Goal: Information Seeking & Learning: Learn about a topic

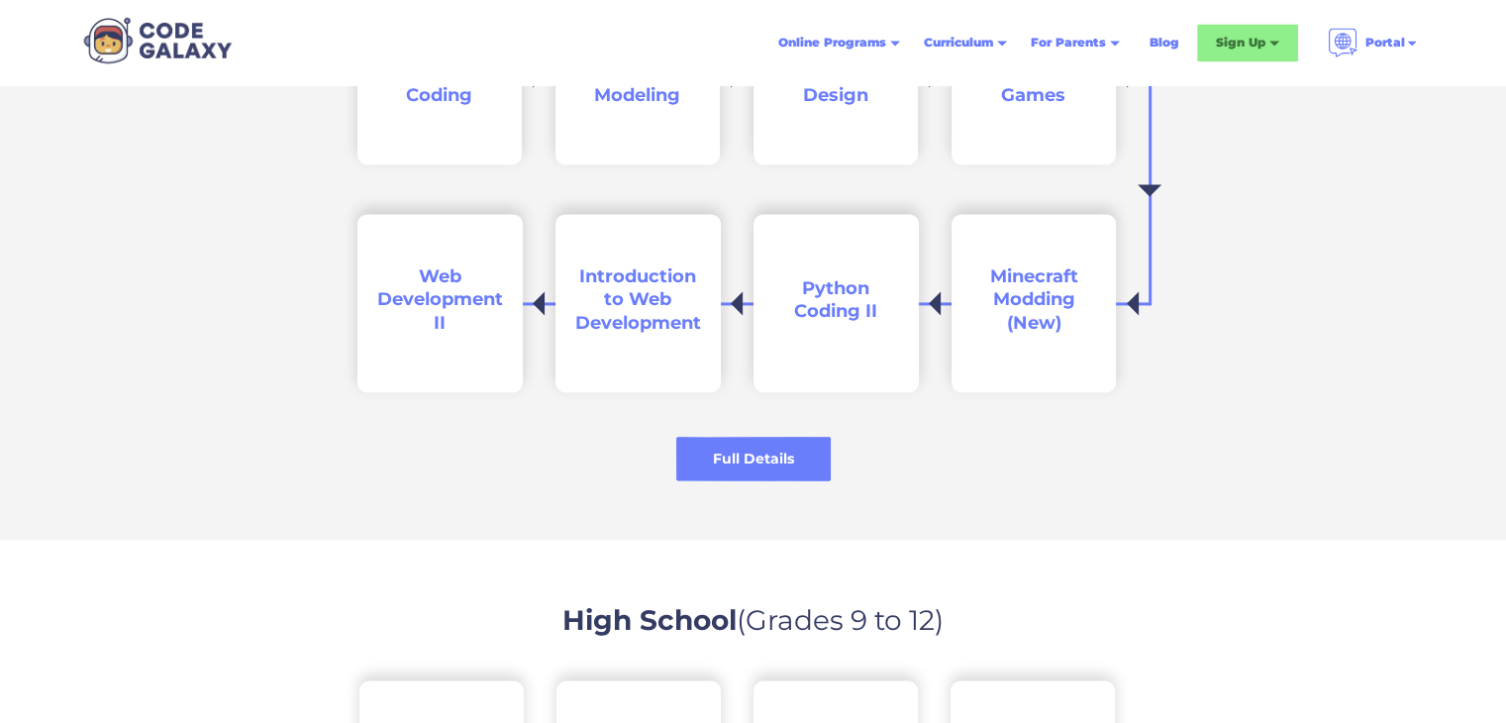
scroll to position [3089, 0]
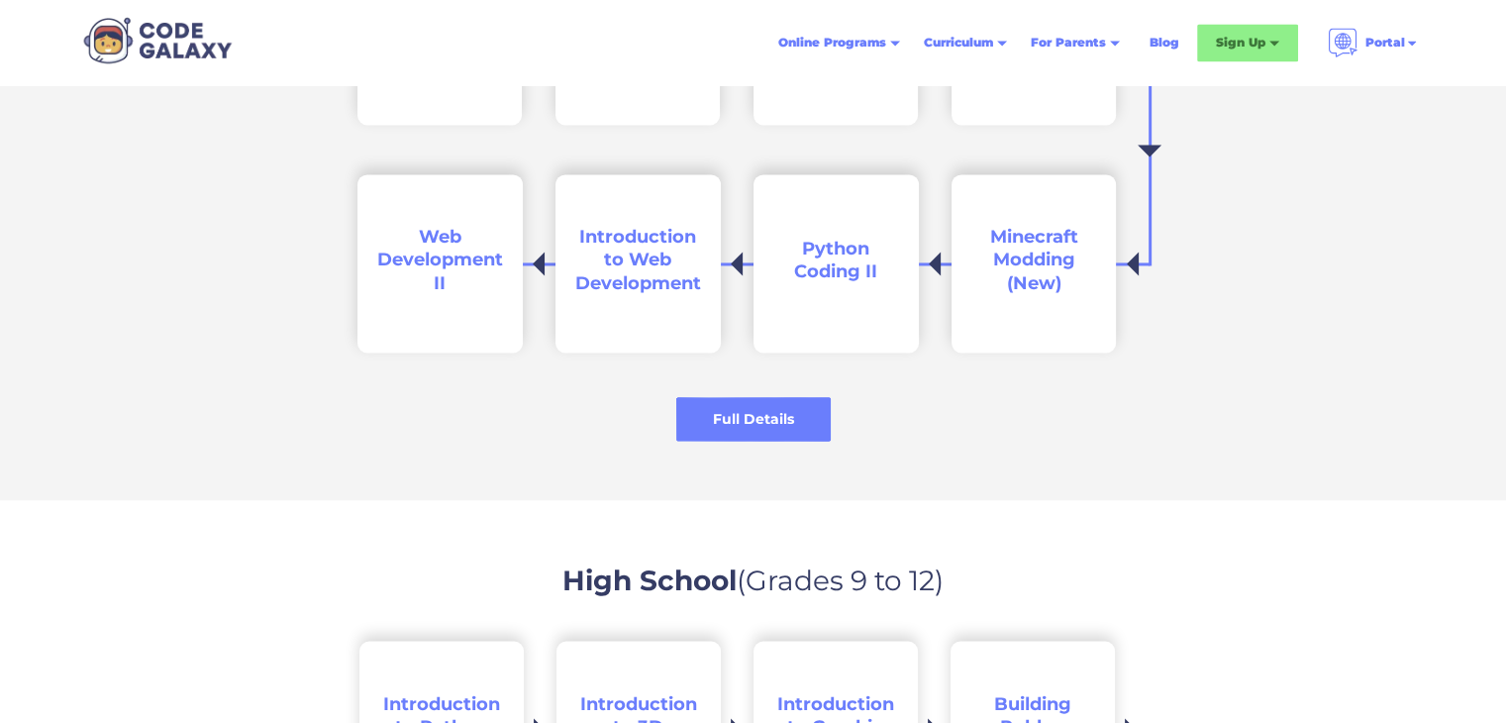
click at [626, 428] on div "Full Details Book a Free Trial" at bounding box center [753, 411] width 1506 height 58
click at [597, 433] on div "Full Details Book a Free Trial" at bounding box center [753, 411] width 1506 height 58
drag, startPoint x: 597, startPoint y: 433, endPoint x: 618, endPoint y: 435, distance: 20.9
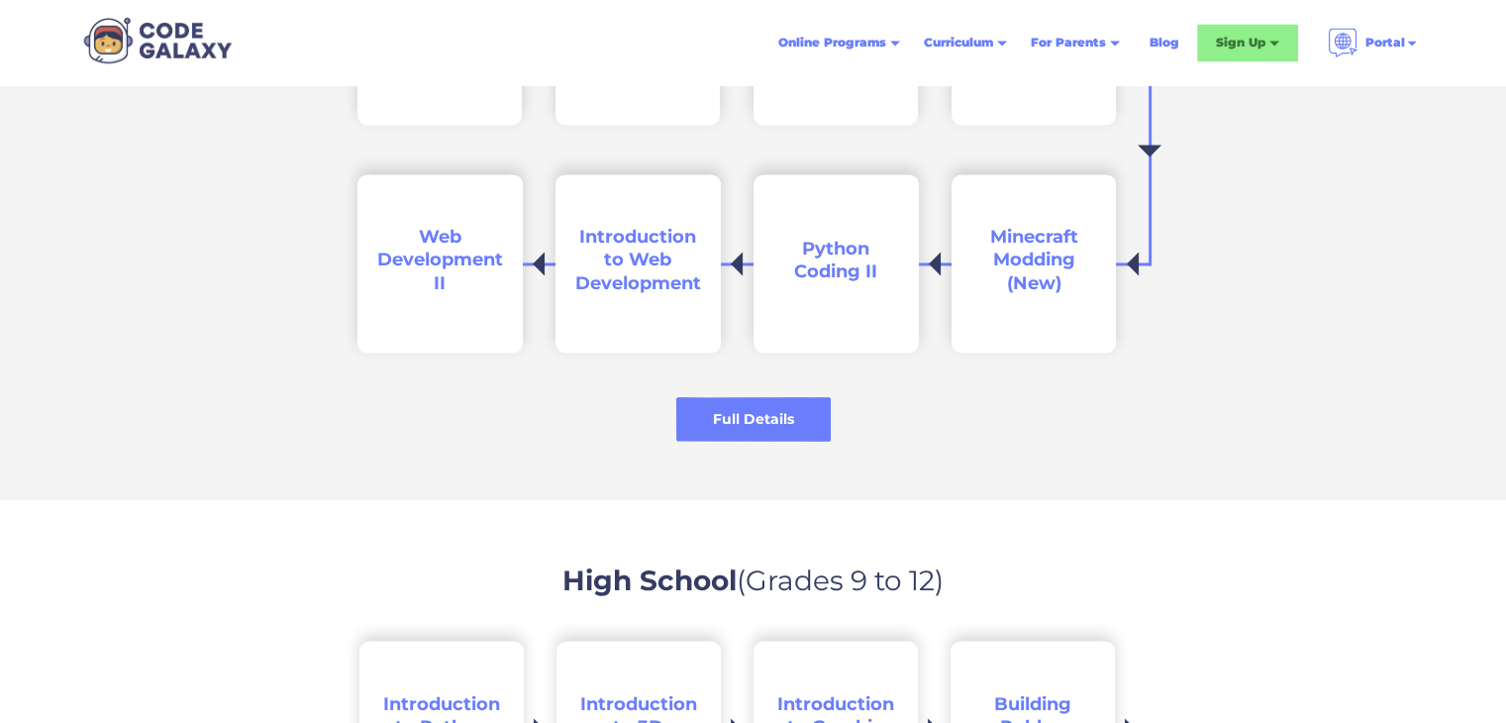
click at [597, 433] on div "Full Details Book a Free Trial" at bounding box center [753, 411] width 1506 height 58
click at [658, 438] on div "Full Details Book a Free Trial" at bounding box center [753, 411] width 1506 height 58
click at [732, 403] on div "Full Details" at bounding box center [753, 419] width 162 height 46
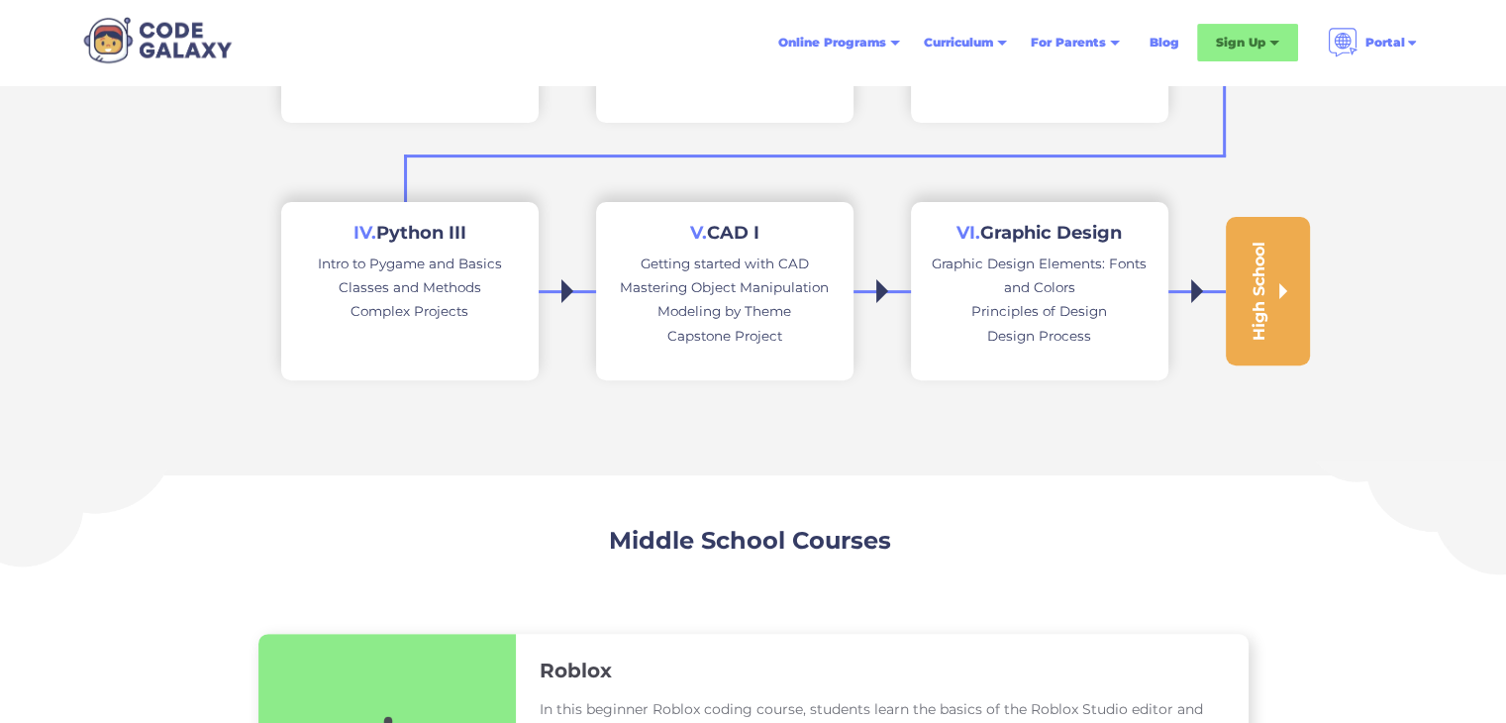
scroll to position [634, 0]
click at [1294, 285] on link "High School" at bounding box center [1268, 289] width 84 height 149
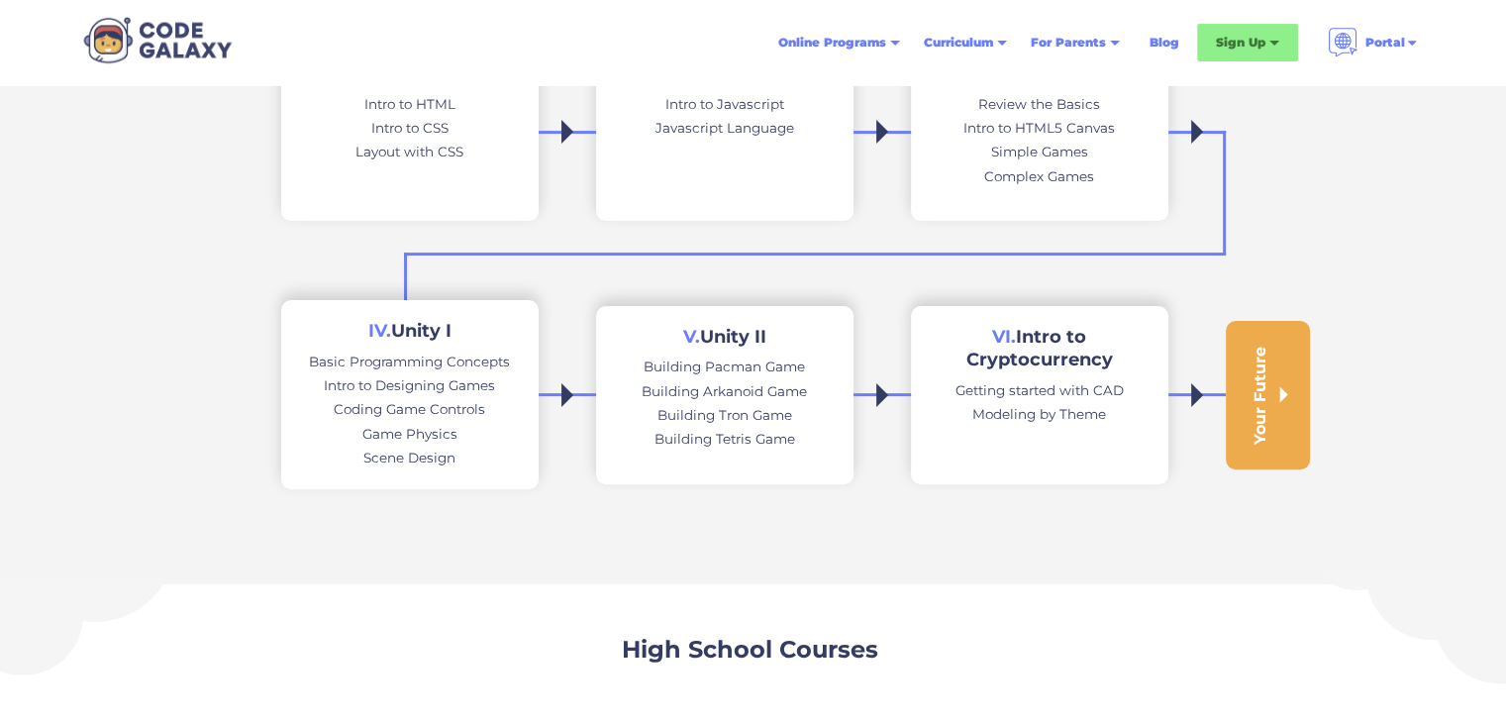
scroll to position [567, 0]
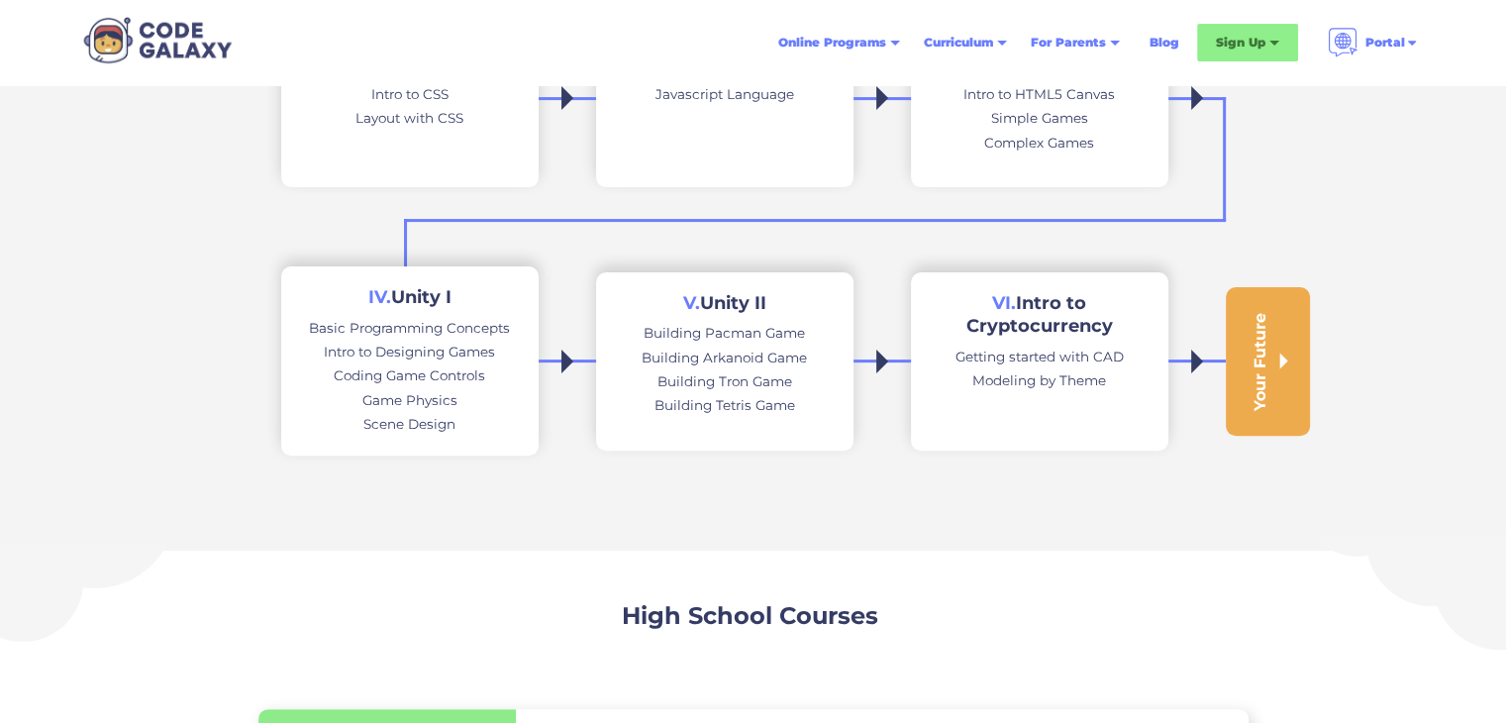
click at [1252, 367] on div "Your Future" at bounding box center [1259, 361] width 20 height 98
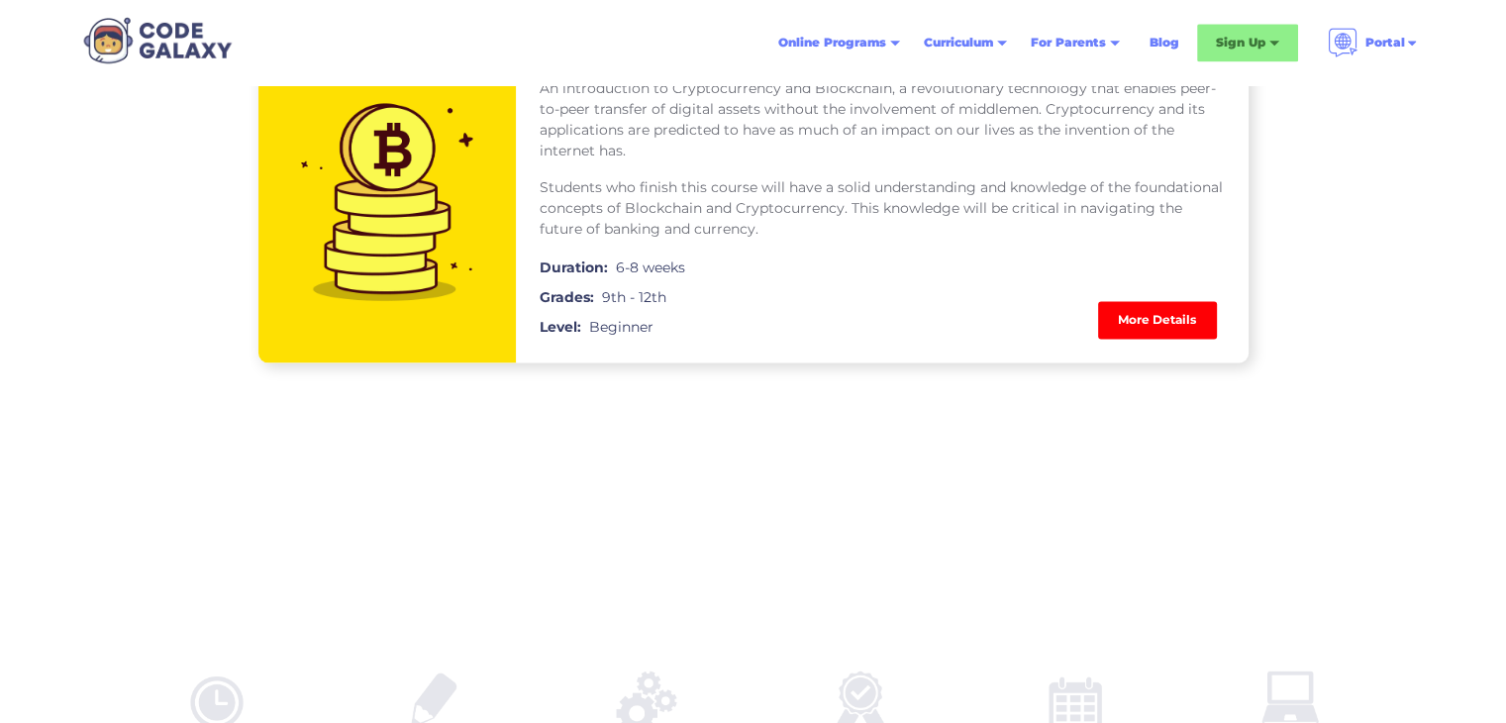
scroll to position [3461, 0]
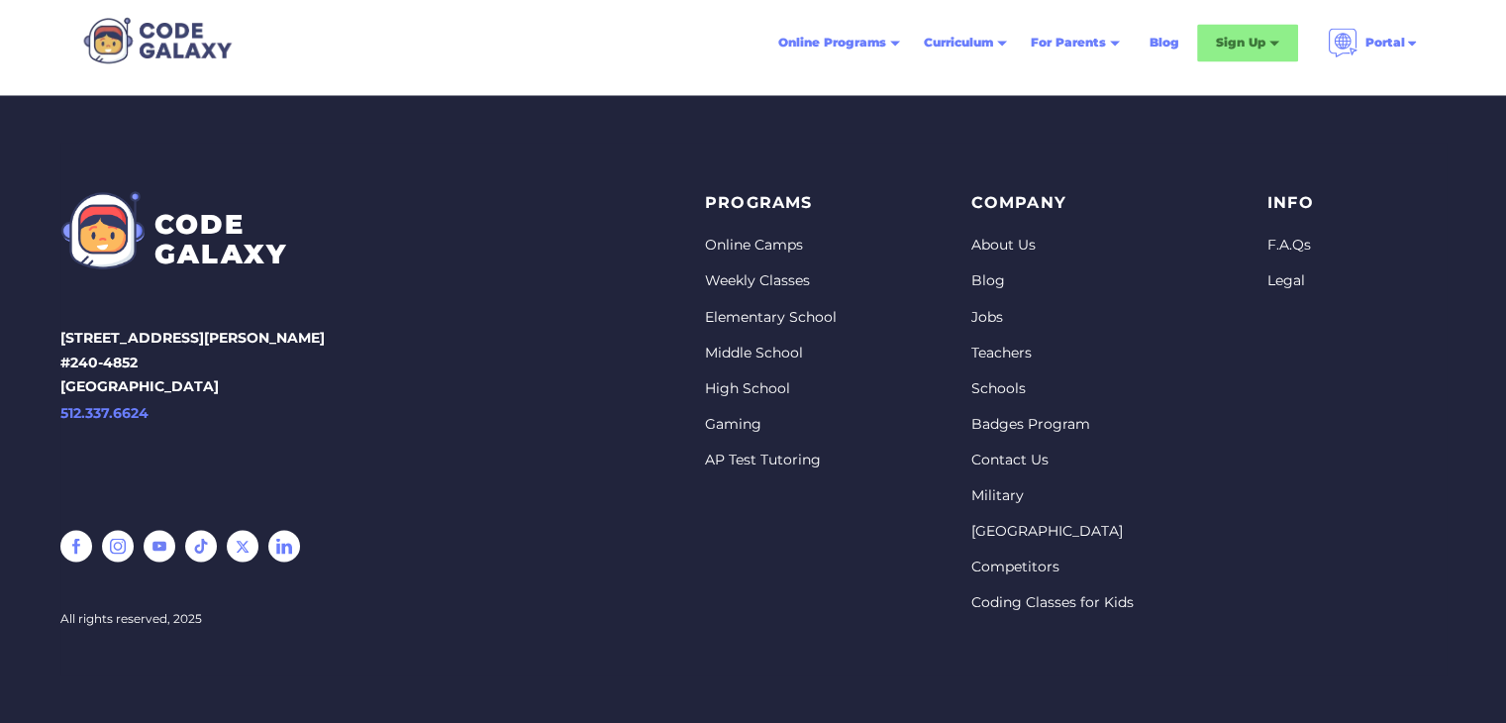
click at [1278, 208] on p "info" at bounding box center [1290, 203] width 47 height 27
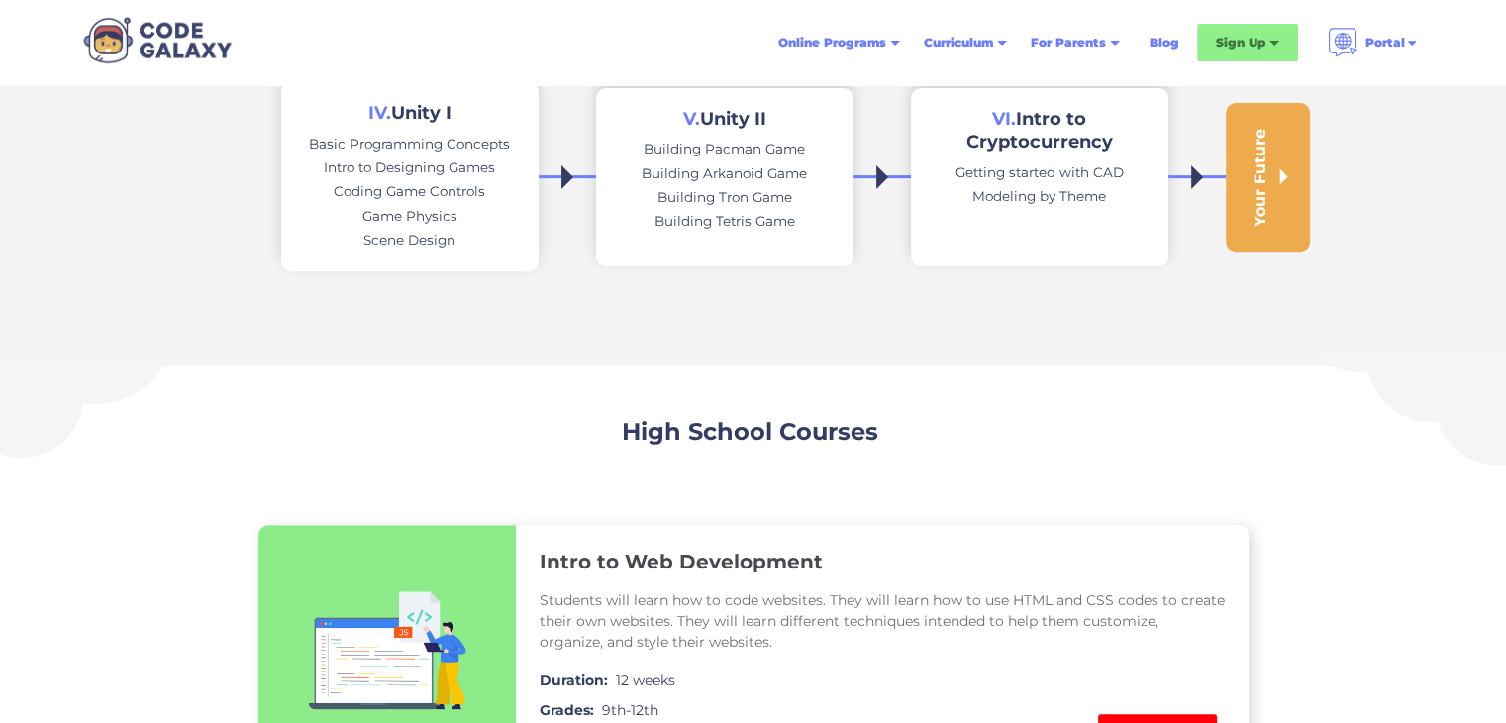
scroll to position [655, 0]
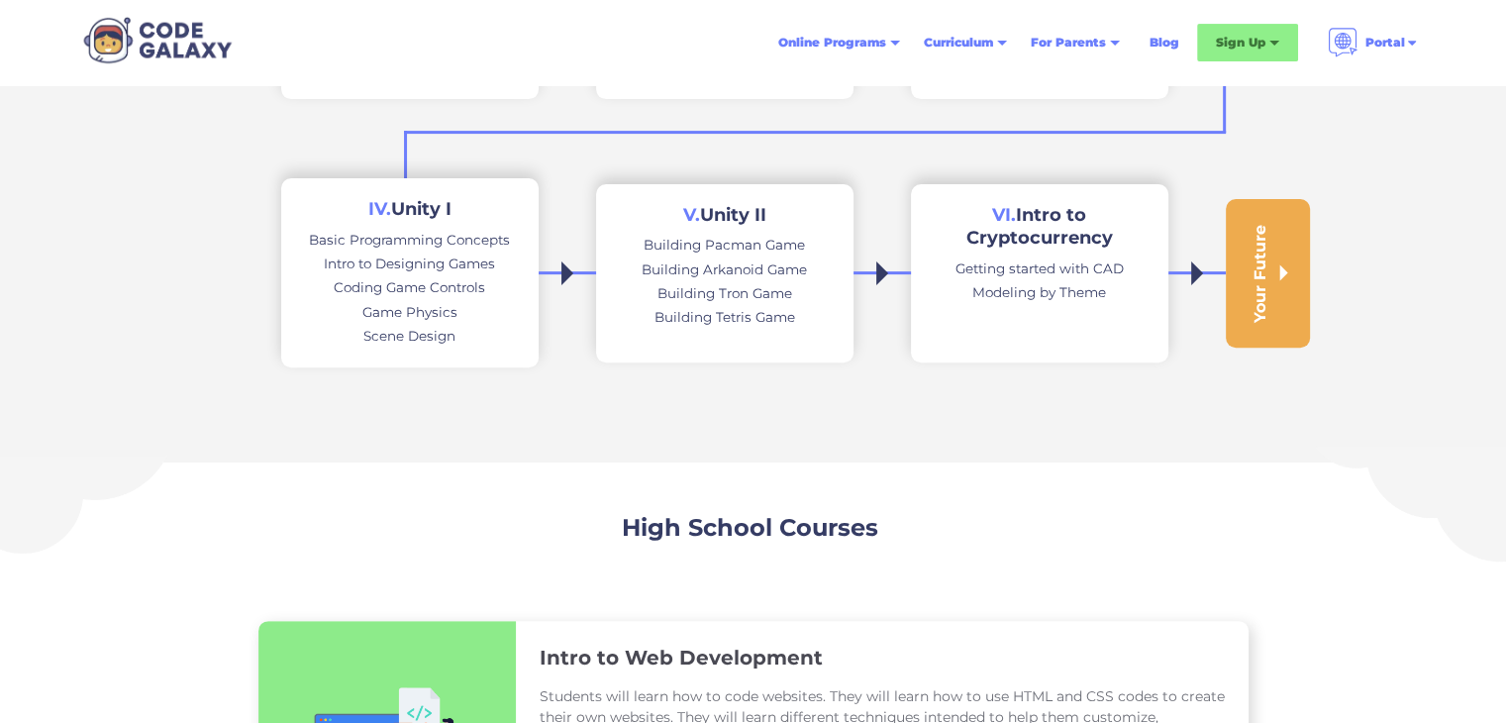
click at [1283, 269] on div at bounding box center [1283, 273] width 8 height 16
